Goal: Task Accomplishment & Management: Manage account settings

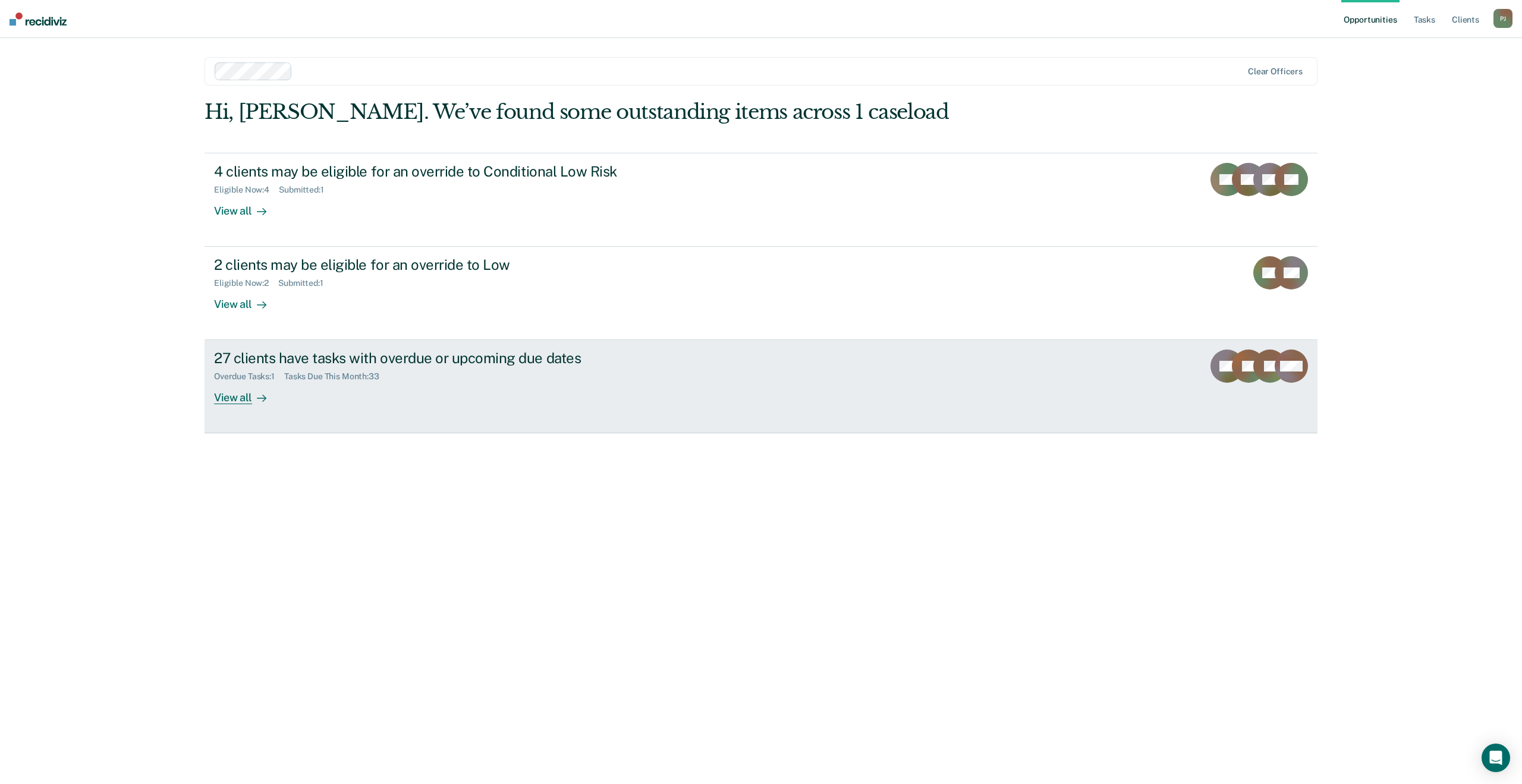
click at [671, 371] on link "27 clients have tasks with overdue or upcoming due dates Overdue Tasks : 1 Task…" at bounding box center [760, 387] width 1113 height 93
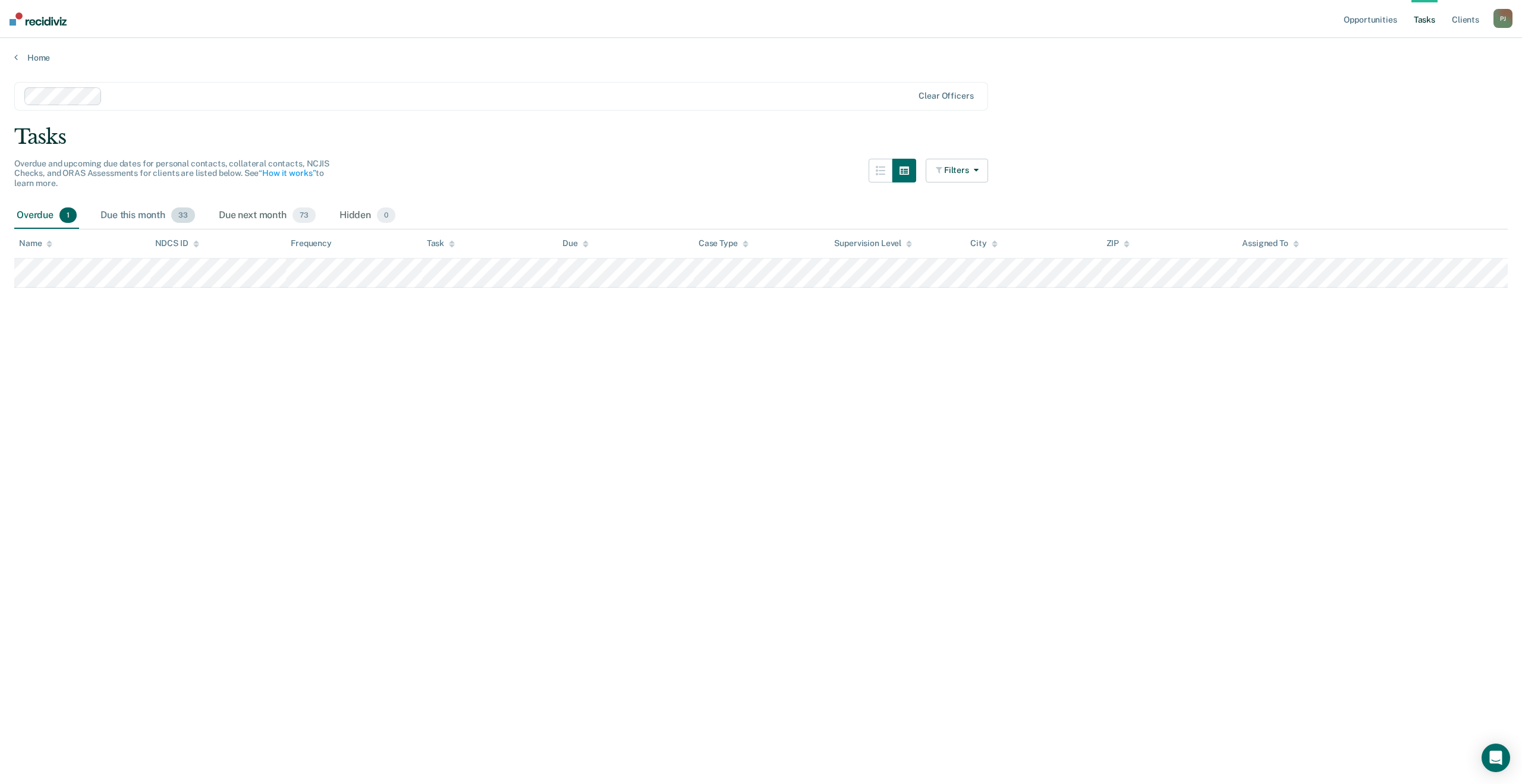
click at [156, 210] on div "Due this month 33" at bounding box center [148, 216] width 100 height 26
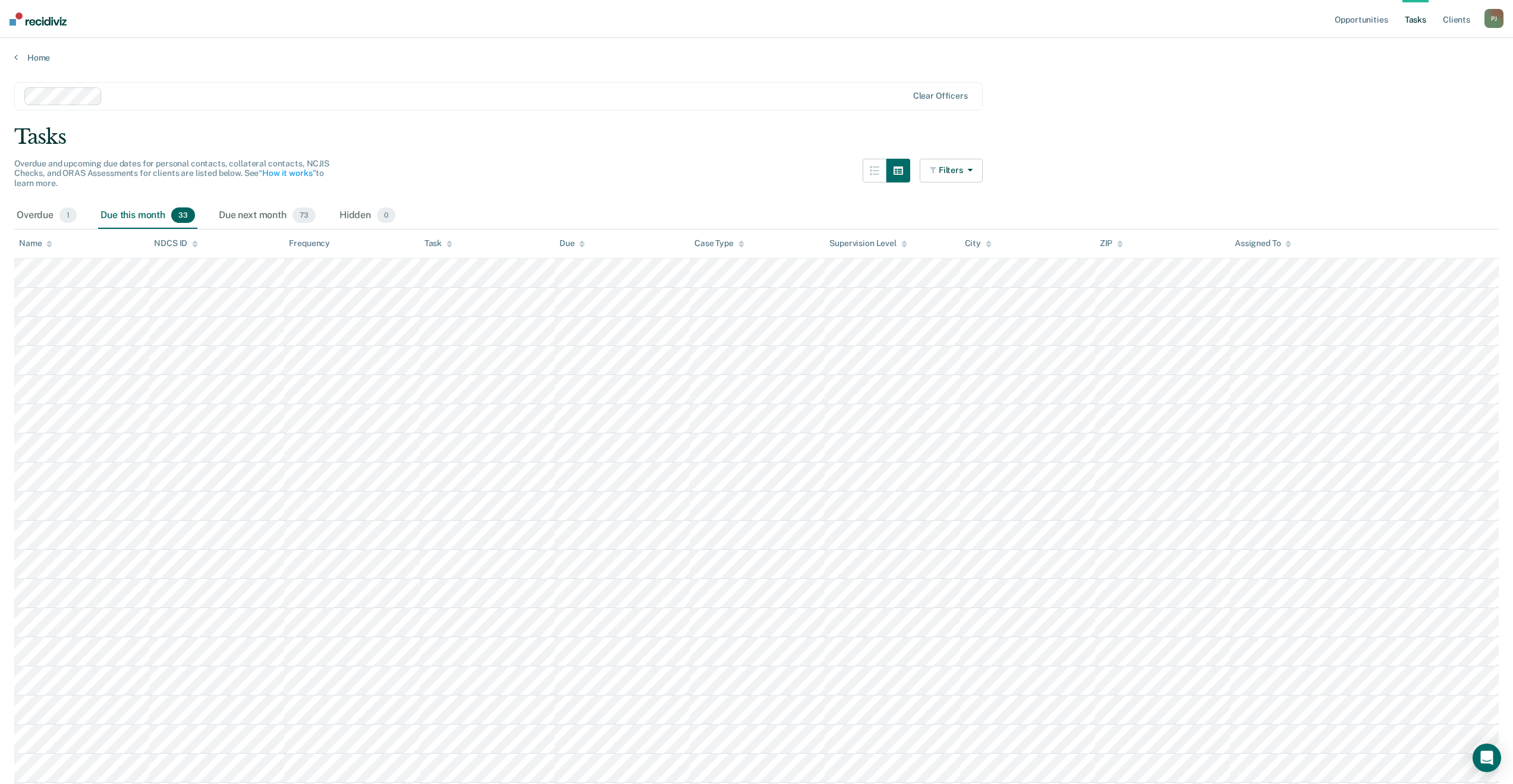
click at [444, 246] on div "Task" at bounding box center [438, 243] width 28 height 10
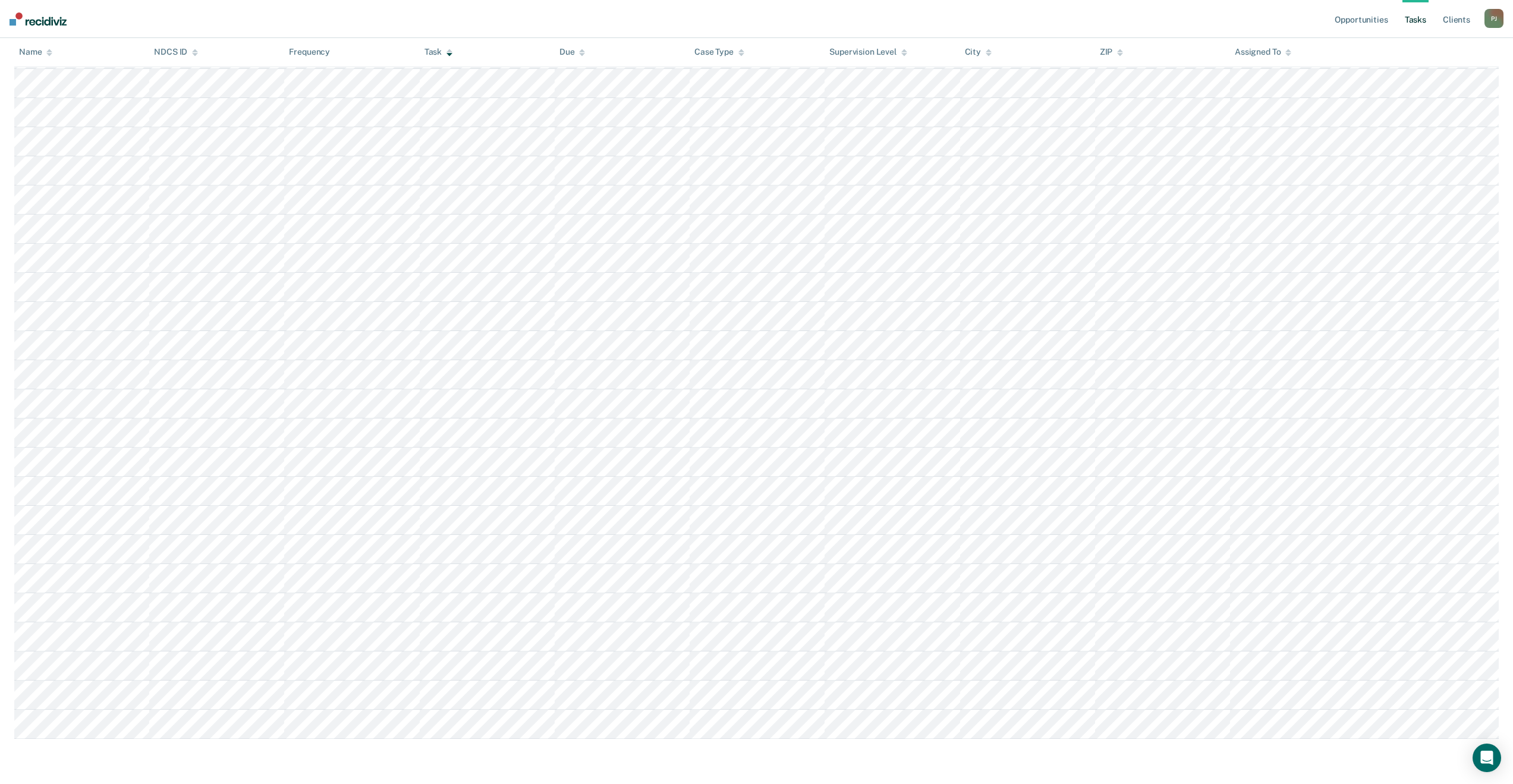
scroll to position [483, 0]
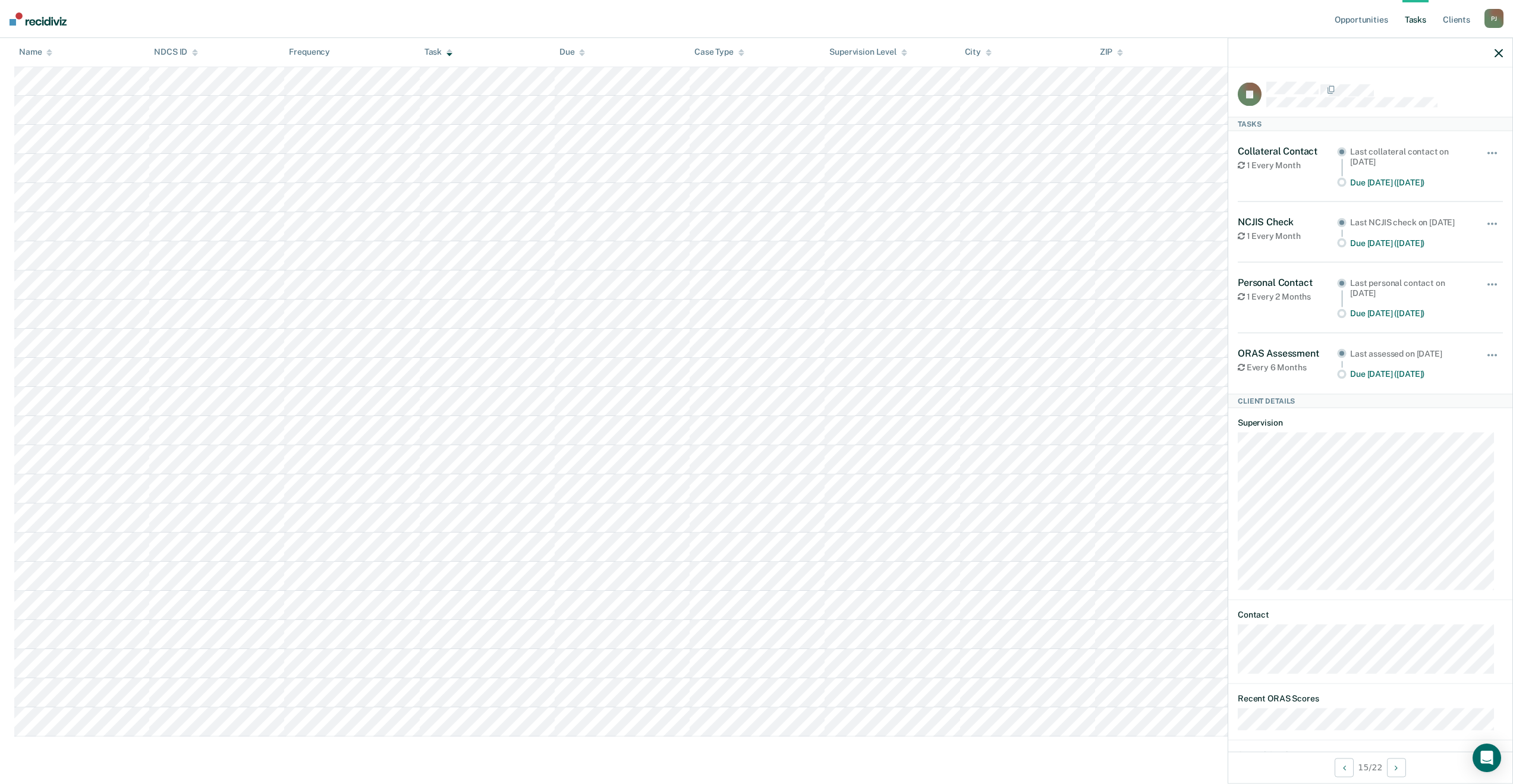
click at [1499, 60] on div at bounding box center [1370, 52] width 284 height 30
click at [1497, 53] on icon "button" at bounding box center [1498, 52] width 8 height 8
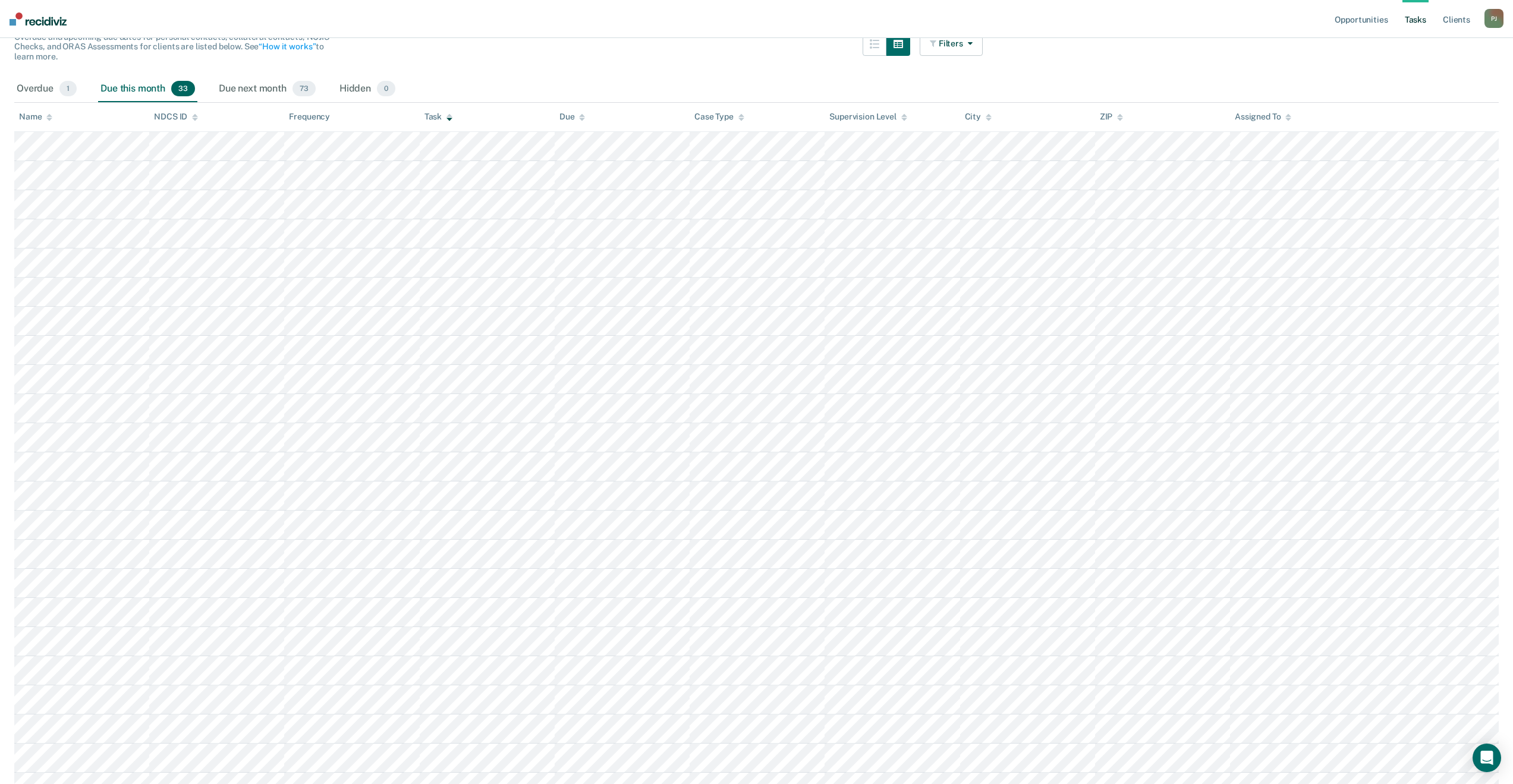
scroll to position [0, 0]
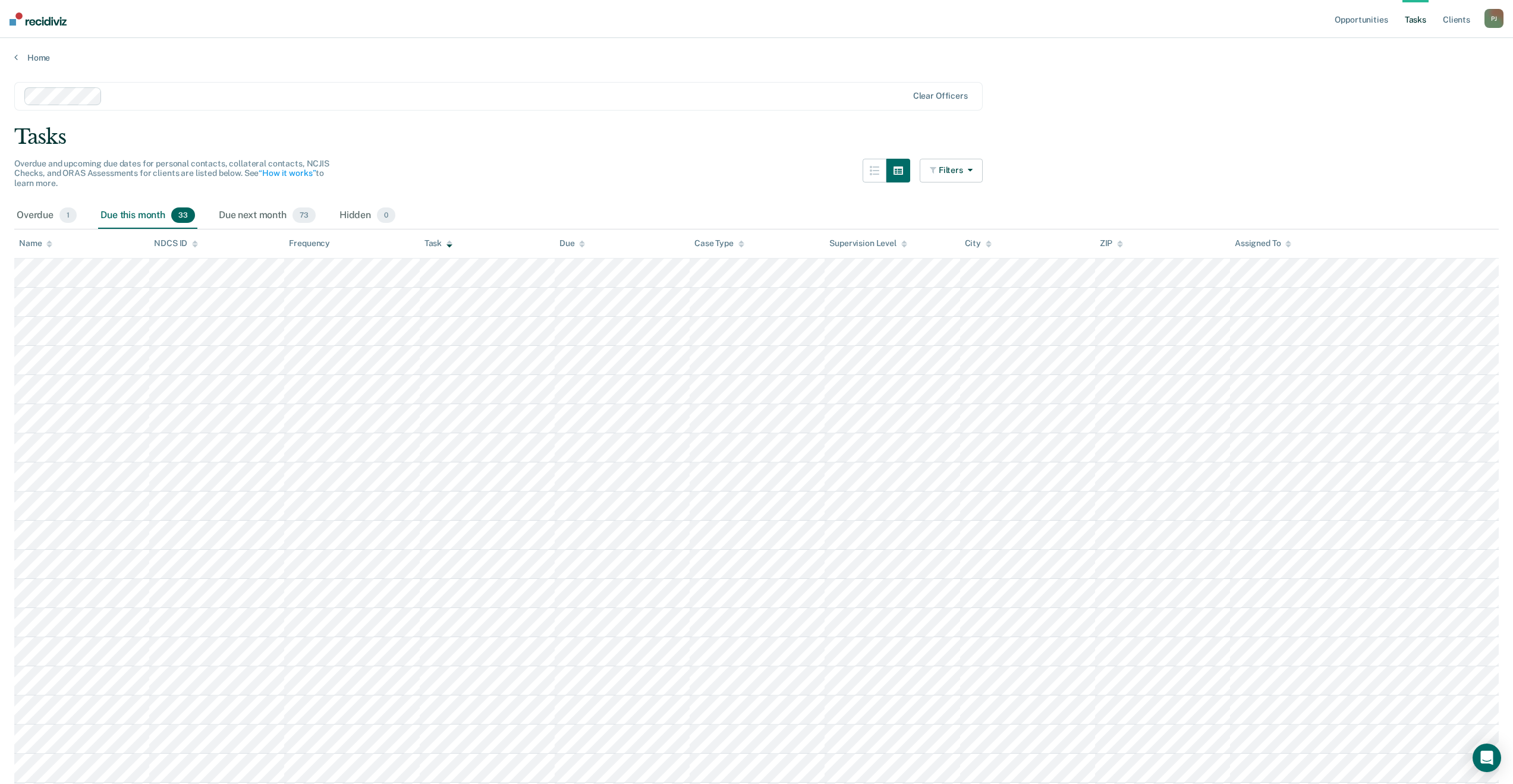
click at [47, 241] on icon at bounding box center [49, 243] width 6 height 8
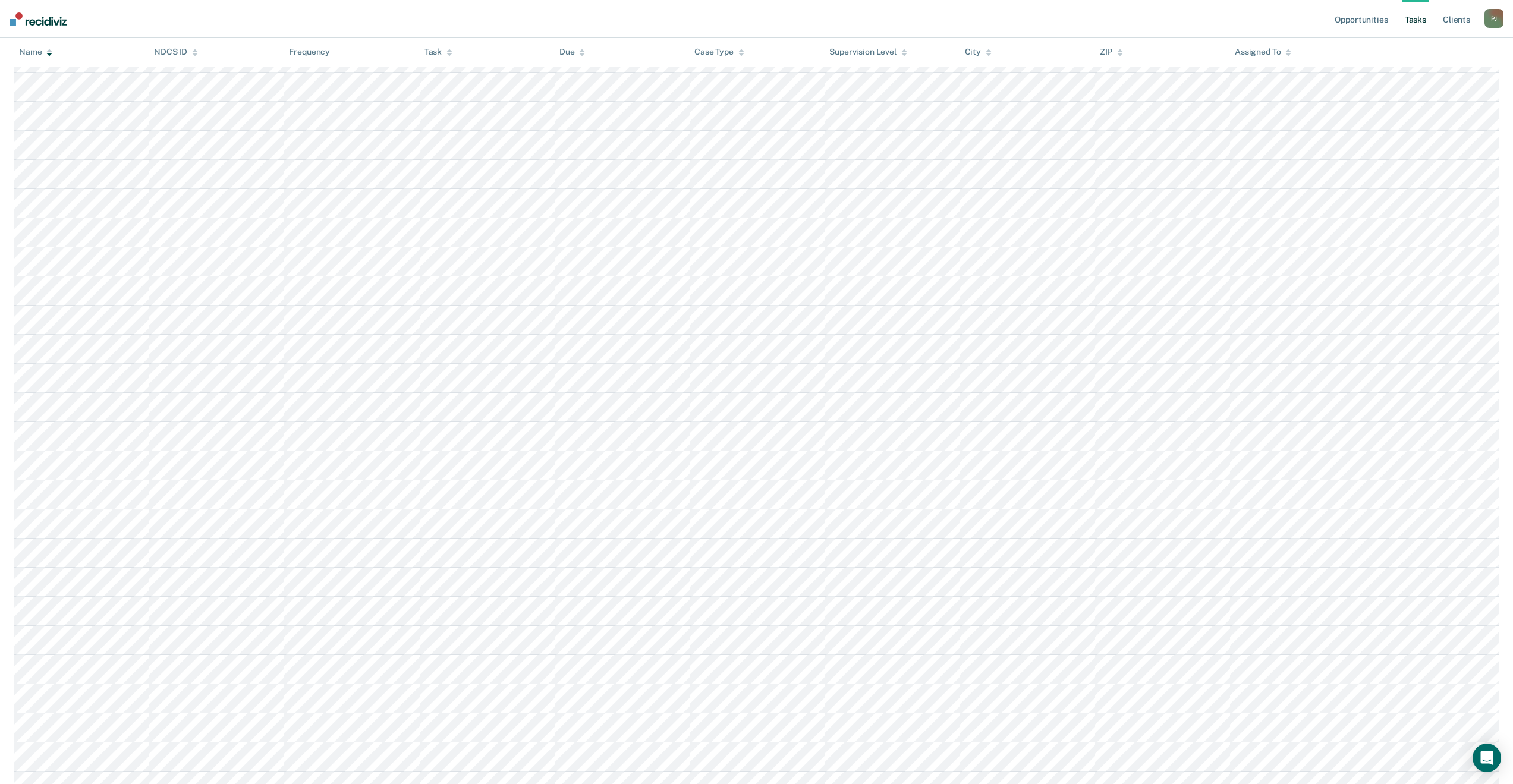
scroll to position [126, 0]
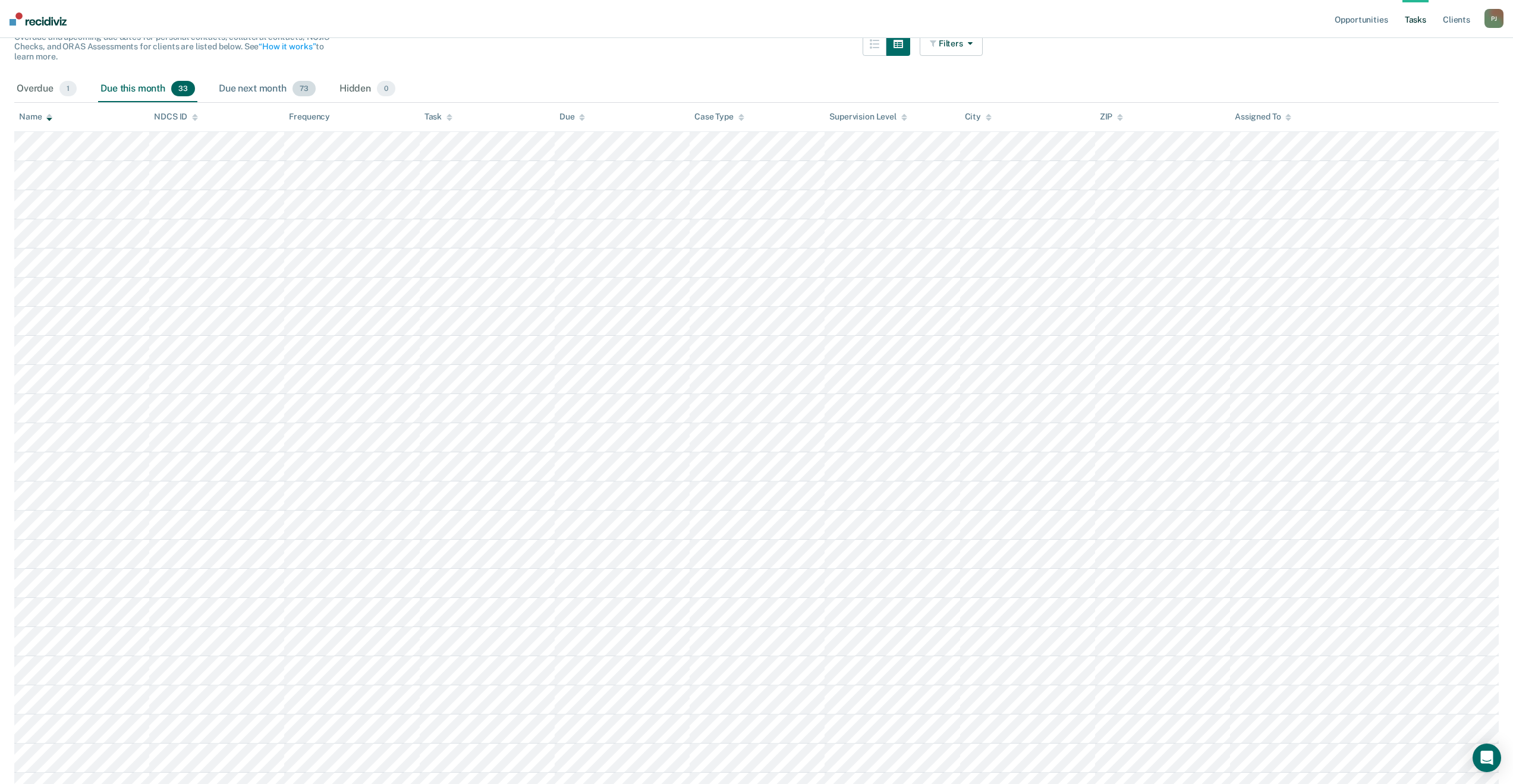
click at [257, 80] on div "Due next month 73" at bounding box center [268, 89] width 102 height 26
click at [356, 86] on div "Hidden 0" at bounding box center [367, 89] width 60 height 26
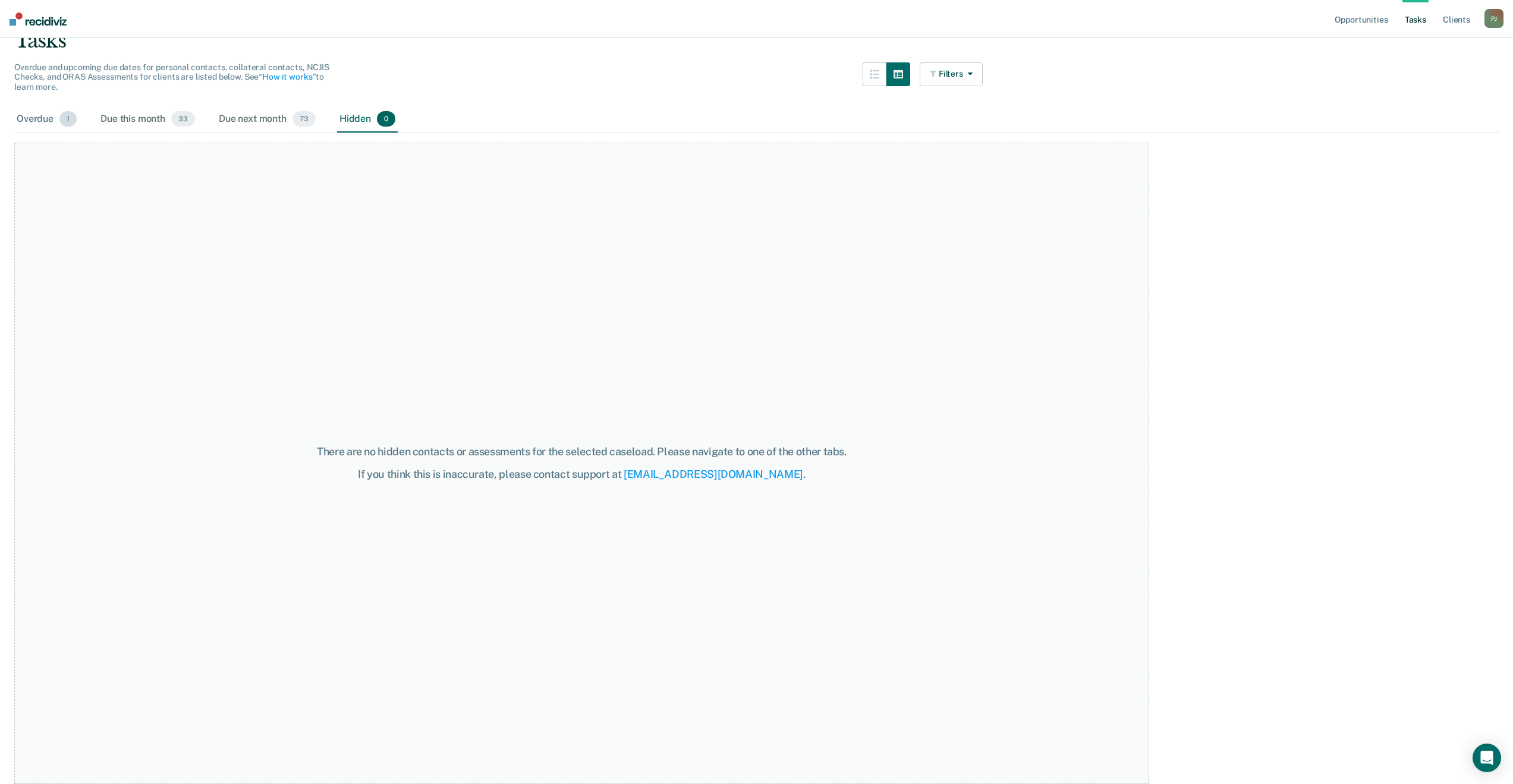
click at [25, 121] on div "Overdue 1" at bounding box center [47, 119] width 65 height 26
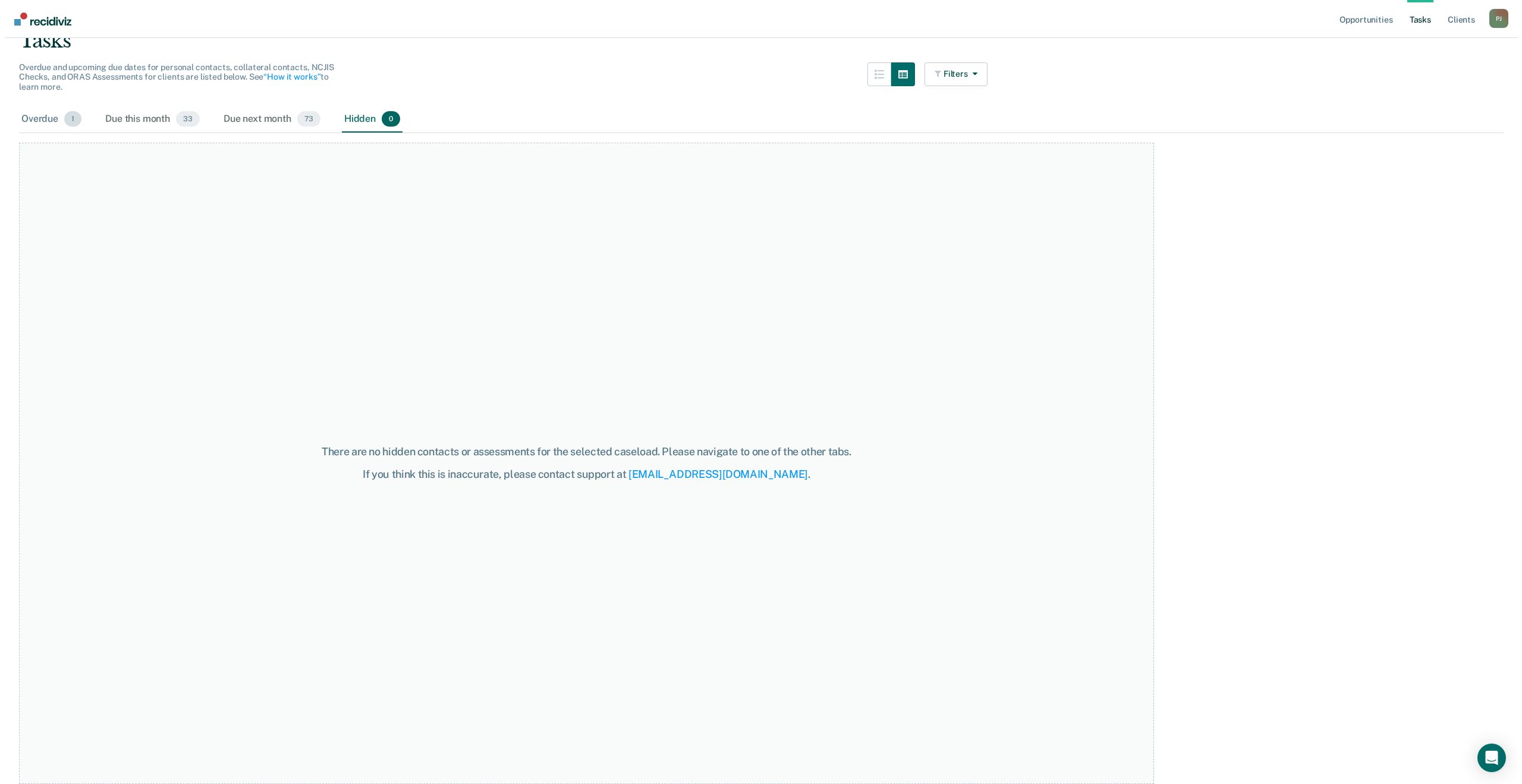
scroll to position [0, 0]
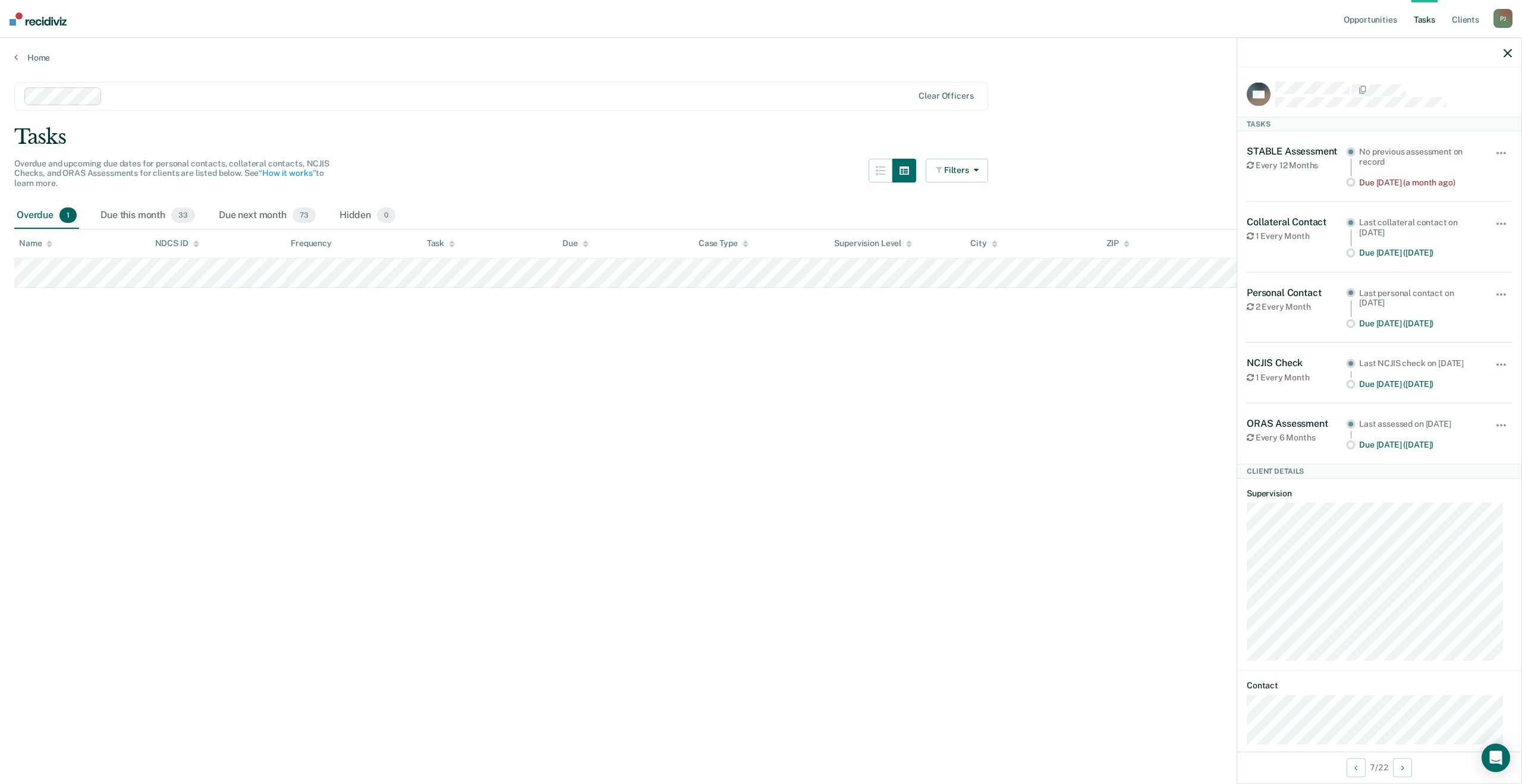
click at [1379, 184] on div "Due [DATE] (a month ago)" at bounding box center [1419, 182] width 119 height 10
click at [1499, 152] on span "button" at bounding box center [1500, 153] width 2 height 2
click at [929, 477] on main "Clear officers Tasks Overdue and upcoming due dates for personal contacts, coll…" at bounding box center [761, 421] width 1522 height 717
click at [472, 416] on main "Clear officers Tasks Overdue and upcoming due dates for personal contacts, coll…" at bounding box center [761, 421] width 1522 height 717
click at [1503, 48] on button "button" at bounding box center [1507, 52] width 8 height 10
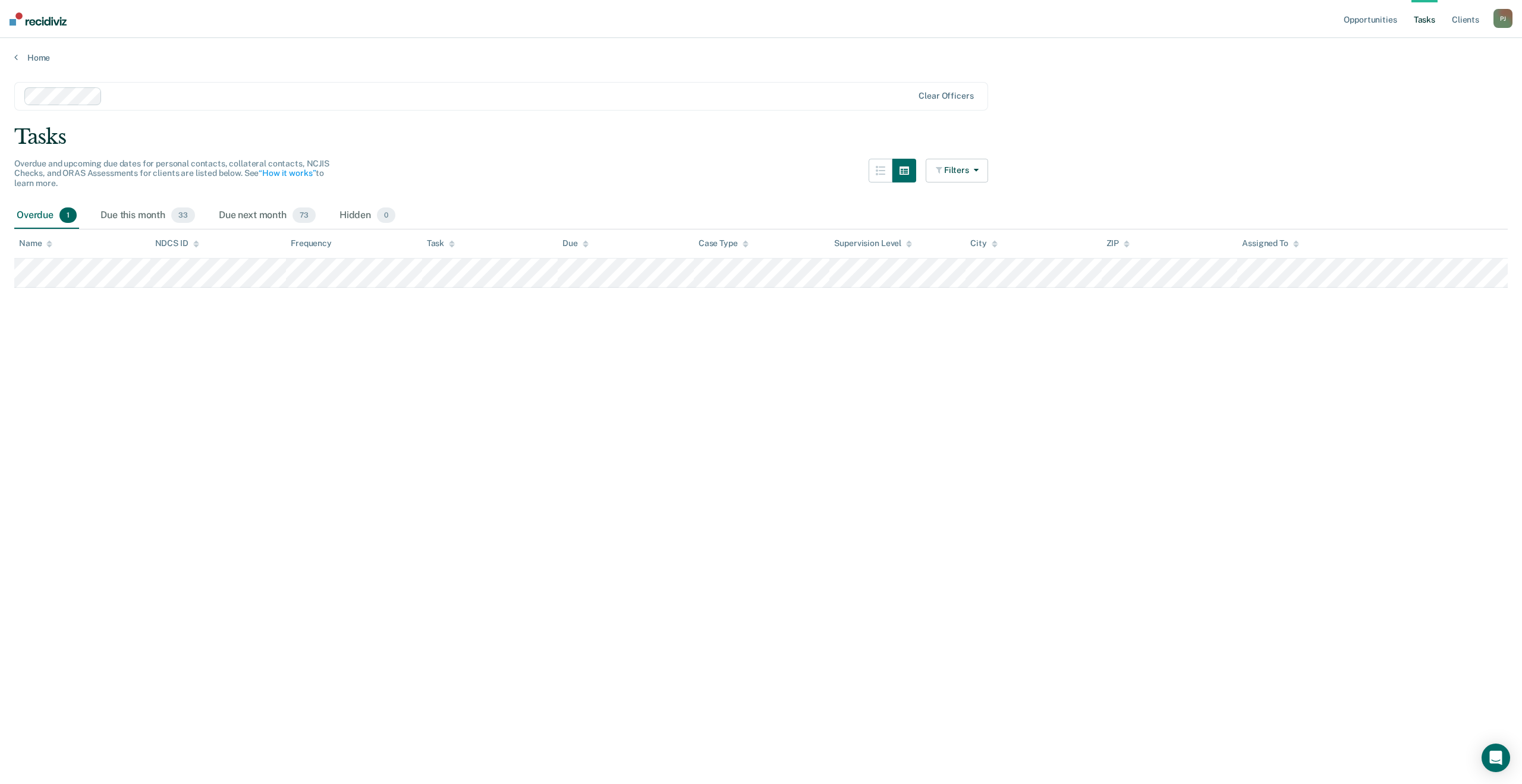
click at [13, 51] on div "Home" at bounding box center [761, 50] width 1522 height 25
click at [17, 54] on icon at bounding box center [16, 57] width 4 height 9
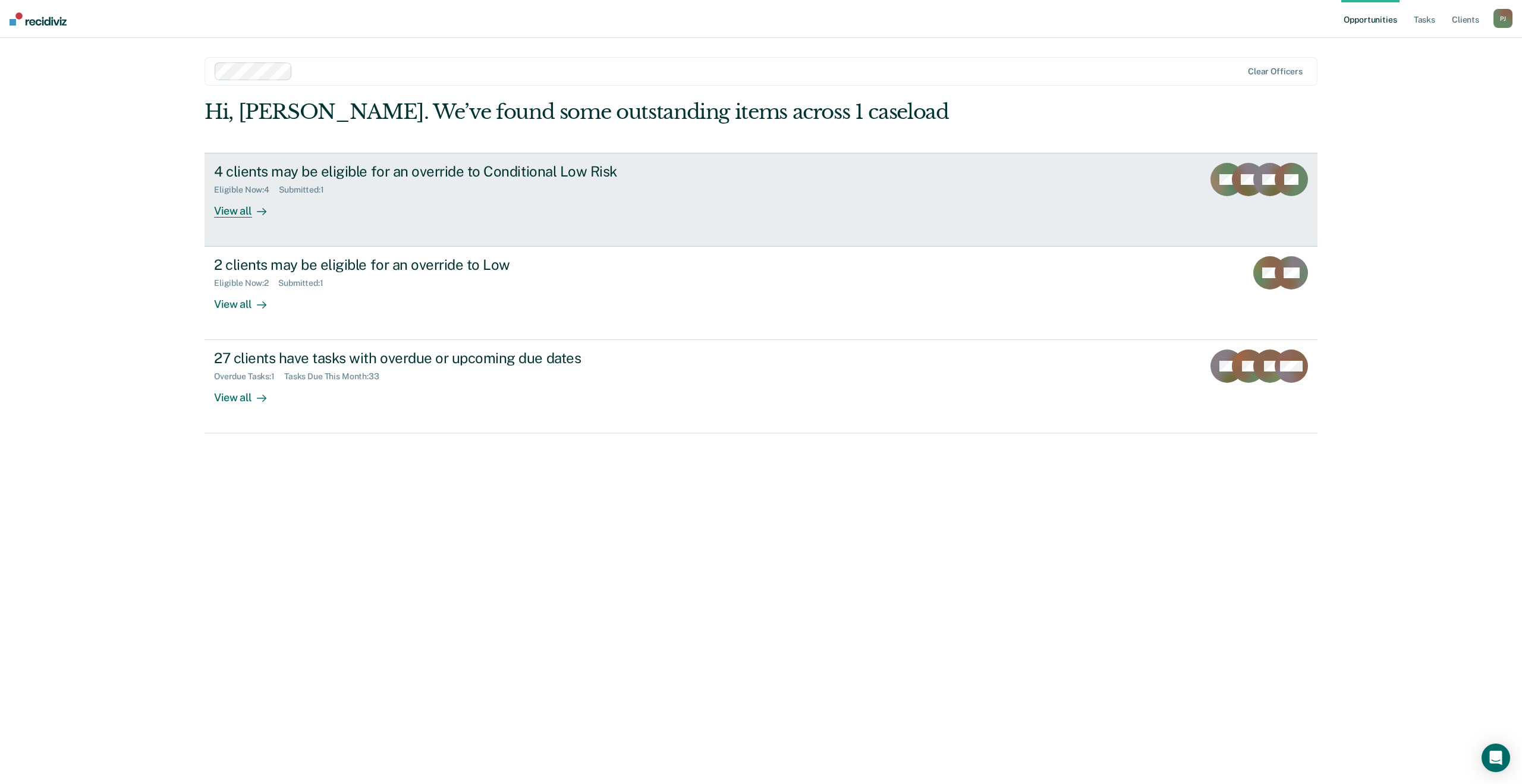
click at [739, 243] on link "4 clients may be eligible for an override to Conditional Low Risk Eligible Now …" at bounding box center [760, 199] width 1113 height 94
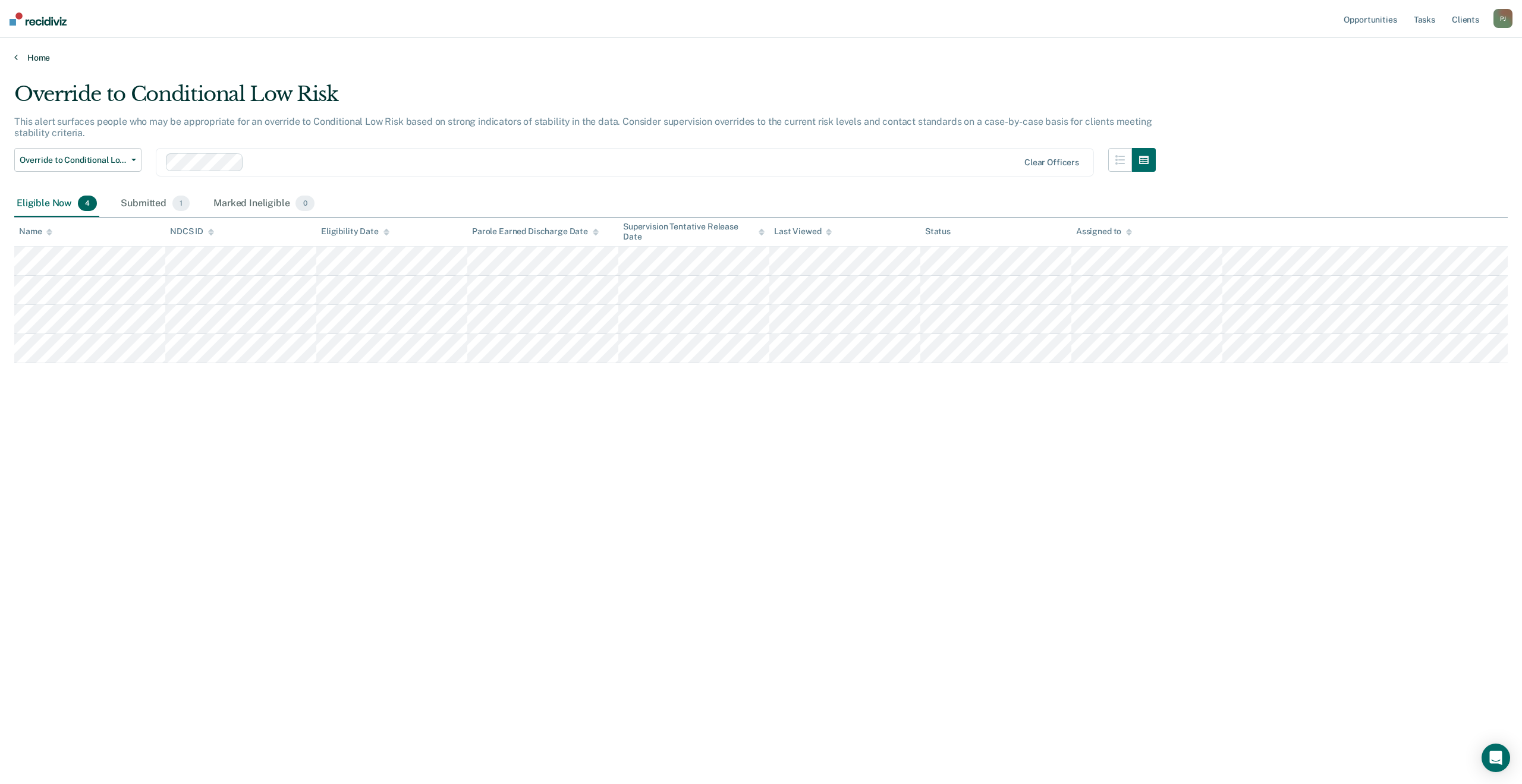
click at [22, 60] on link "Home" at bounding box center [761, 57] width 1493 height 11
